Goal: Task Accomplishment & Management: Use online tool/utility

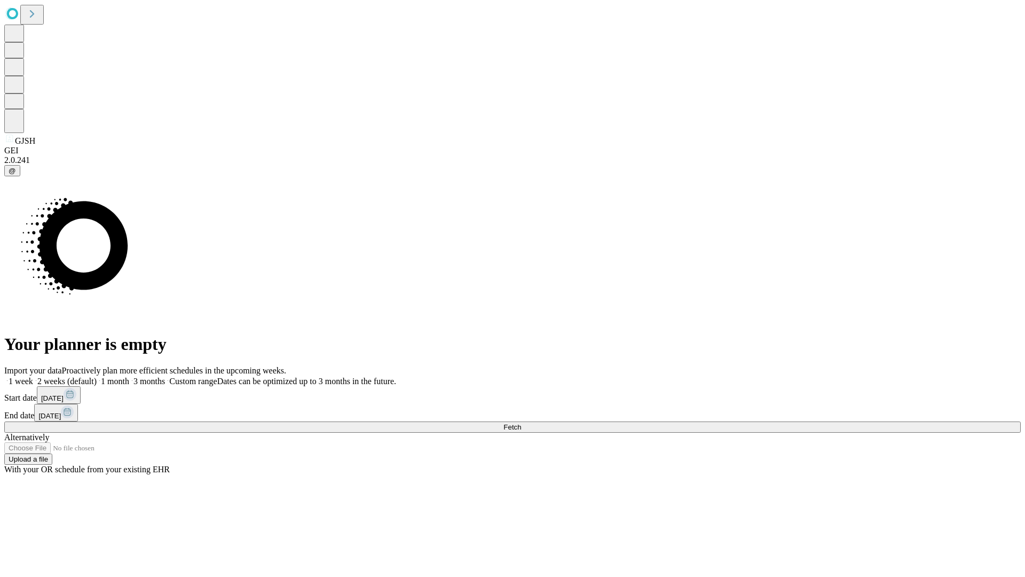
click at [521, 423] on span "Fetch" at bounding box center [512, 427] width 18 height 8
